Goal: Information Seeking & Learning: Learn about a topic

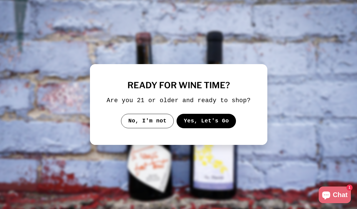
click at [198, 128] on button "Yes, Let's Go" at bounding box center [206, 121] width 60 height 14
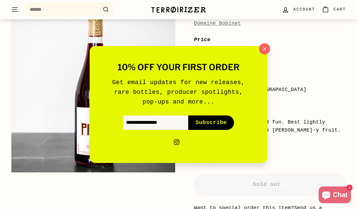
scroll to position [82, 0]
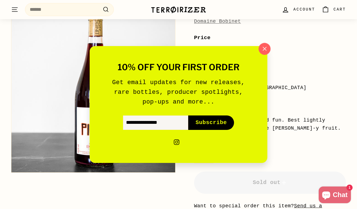
click at [262, 53] on icon "button" at bounding box center [264, 49] width 8 height 8
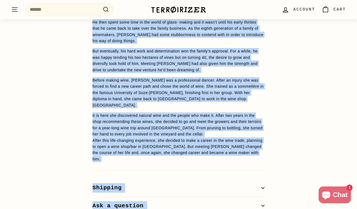
scroll to position [533, 0]
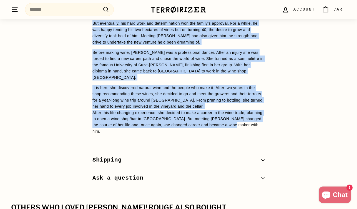
drag, startPoint x: 90, startPoint y: 36, endPoint x: 268, endPoint y: 105, distance: 190.6
click at [268, 105] on div "WINE DETAILS Piak is a slang word for the sound of a slap, in this case when yo…" at bounding box center [178, 52] width 194 height 269
copy span "Lore ip d sitam cons adi eli seddo ei t inci, ut labo etdo magn ali enimad mini…"
click at [234, 85] on p "It is here she discovered natural wine and the people who make it. After two ye…" at bounding box center [178, 97] width 172 height 25
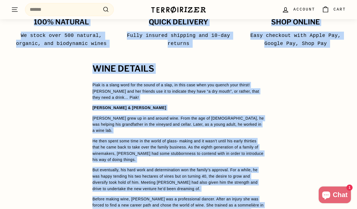
scroll to position [331, 0]
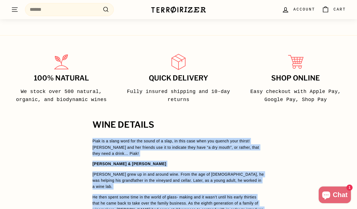
drag, startPoint x: 253, startPoint y: 108, endPoint x: 93, endPoint y: 134, distance: 162.0
copy span "Lore ip d sitam cons adi eli seddo ei t inci, ut labo etdo magn ali enimad mini…"
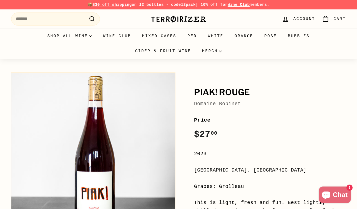
scroll to position [0, 0]
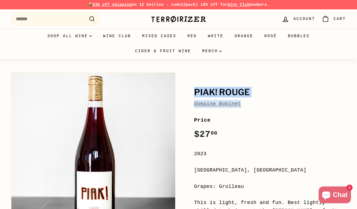
drag, startPoint x: 241, startPoint y: 100, endPoint x: 194, endPoint y: 93, distance: 47.1
click at [194, 93] on div "Piak! [GEOGRAPHIC_DATA]" at bounding box center [270, 98] width 152 height 20
copy div "Piak! [GEOGRAPHIC_DATA]"
click at [275, 98] on div "Piak! [GEOGRAPHIC_DATA]" at bounding box center [270, 98] width 152 height 20
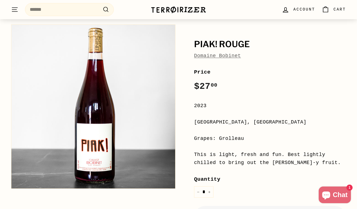
scroll to position [50, 0]
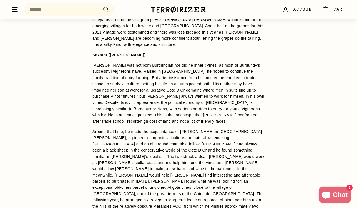
click at [144, 79] on span "Julien Altaber was not born Burgundian nor did he inherit vines, as most of Bur…" at bounding box center [178, 93] width 172 height 60
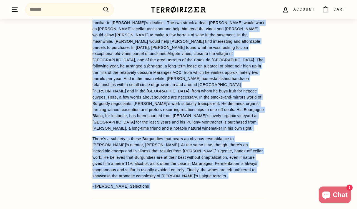
scroll to position [586, 0]
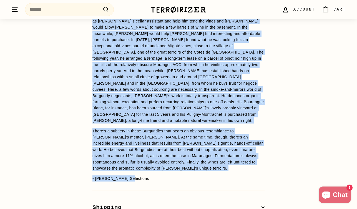
drag, startPoint x: 92, startPoint y: 37, endPoint x: 220, endPoint y: 159, distance: 177.3
click at [220, 159] on div "WINE DETAILS This wine belies its humble Bourgogne Rouge tag. It is made from g…" at bounding box center [178, 42] width 194 height 383
copy div "WINE DETAILS This wine belies its humble Bourgogne Rouge tag. It is made from g…"
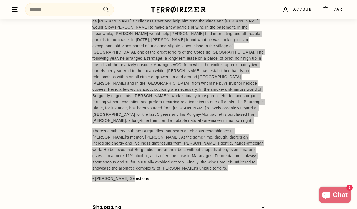
drag, startPoint x: 291, startPoint y: 208, endPoint x: 91, endPoint y: 59, distance: 249.8
click at [91, 59] on div "WINE DETAILS This wine belies its humble Bourgogne Rouge tag. It is made from g…" at bounding box center [178, 42] width 194 height 383
